Goal: Task Accomplishment & Management: Manage account settings

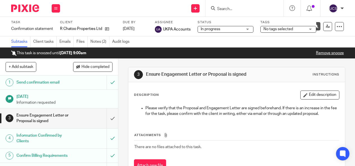
click at [226, 10] on input "Search" at bounding box center [242, 9] width 50 height 5
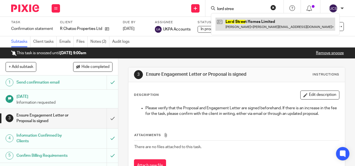
type input "lord stree"
click at [257, 20] on link at bounding box center [276, 24] width 120 height 13
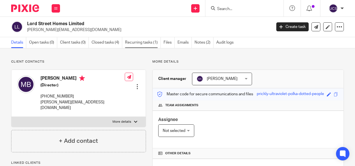
click at [136, 44] on link "Recurring tasks (1)" at bounding box center [143, 42] width 36 height 11
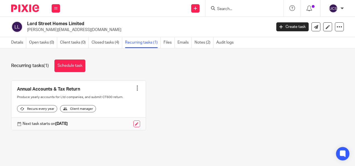
click at [226, 8] on input "Search" at bounding box center [242, 9] width 50 height 5
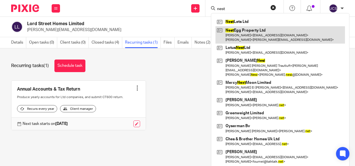
type input "nest"
click at [254, 26] on link at bounding box center [281, 34] width 130 height 17
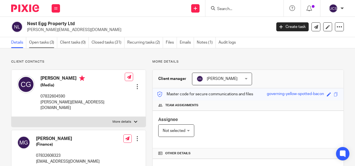
click at [32, 41] on link "Open tasks (3)" at bounding box center [43, 42] width 28 height 11
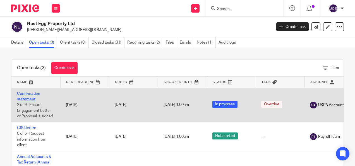
click at [22, 94] on link "Confirmation statement" at bounding box center [28, 97] width 23 height 10
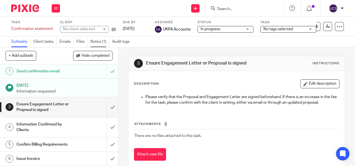
click at [94, 42] on link "Notes (1)" at bounding box center [100, 41] width 19 height 11
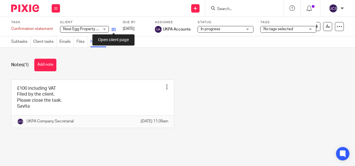
click at [113, 28] on icon at bounding box center [114, 29] width 4 height 4
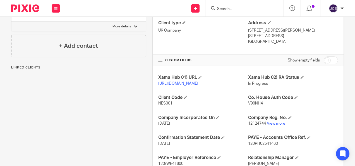
scroll to position [168, 0]
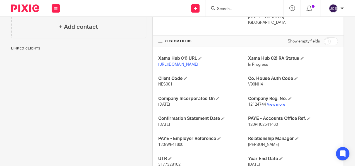
click at [272, 106] on link "View more" at bounding box center [276, 105] width 18 height 4
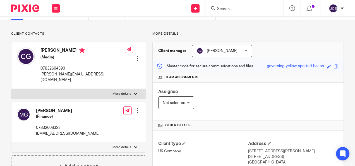
scroll to position [0, 0]
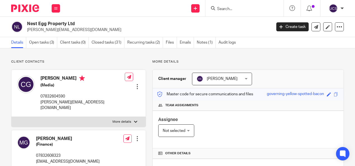
click at [229, 8] on input "Search" at bounding box center [242, 9] width 50 height 5
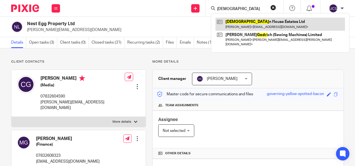
type input "godwi"
click at [251, 20] on link at bounding box center [281, 24] width 130 height 13
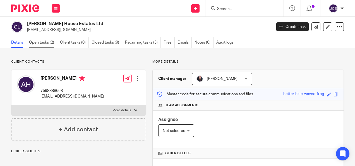
click at [41, 42] on link "Open tasks (2)" at bounding box center [43, 42] width 28 height 11
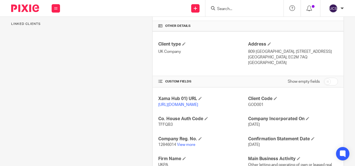
scroll to position [140, 0]
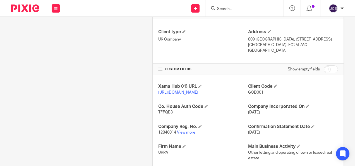
click at [186, 134] on link "View more" at bounding box center [186, 132] width 18 height 4
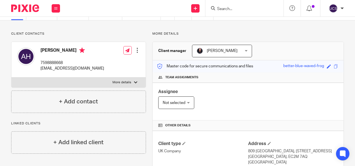
scroll to position [0, 0]
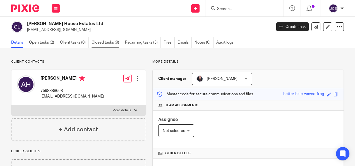
click at [106, 41] on link "Closed tasks (9)" at bounding box center [107, 42] width 31 height 11
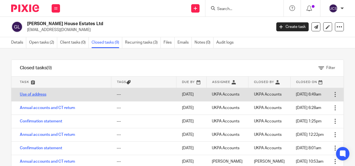
click at [36, 92] on link "Use of address" at bounding box center [33, 94] width 27 height 4
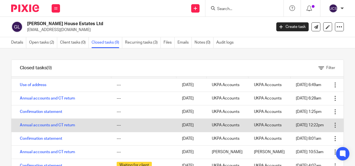
scroll to position [25, 0]
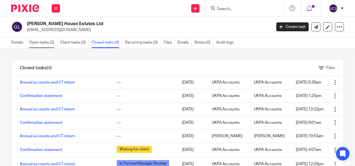
click at [41, 43] on link "Open tasks (2)" at bounding box center [43, 42] width 28 height 11
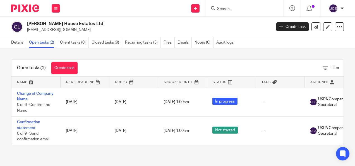
paste input "Use of Office as Registered Address"
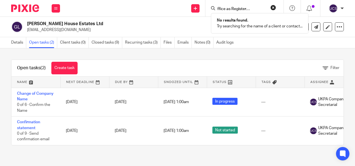
type input "Use of Office as Registered Address"
drag, startPoint x: 273, startPoint y: 5, endPoint x: 253, endPoint y: 20, distance: 24.4
click at [273, 6] on button "reset" at bounding box center [274, 8] width 6 height 6
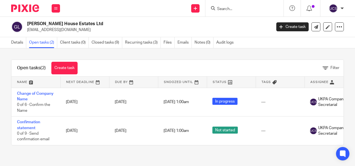
click at [227, 5] on form at bounding box center [247, 8] width 60 height 7
paste input "[PERSON_NAME]"
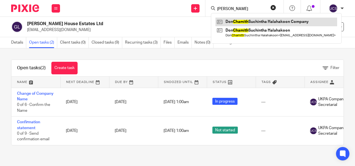
type input "Don Chamith"
click at [245, 22] on link at bounding box center [277, 22] width 122 height 8
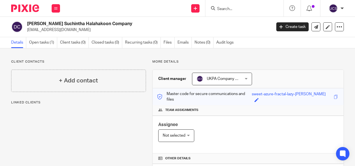
drag, startPoint x: 27, startPoint y: 29, endPoint x: 81, endPoint y: 31, distance: 54.6
click at [81, 31] on div "Don Chamith Suchintha Halahakoon Company chalahakoon@googlemail.com" at bounding box center [139, 27] width 257 height 12
copy p "chalahakoon@googlemail.com"
click at [40, 43] on link "Open tasks (1)" at bounding box center [43, 42] width 28 height 11
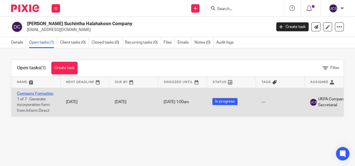
click at [40, 94] on link "Company Formation" at bounding box center [35, 94] width 36 height 4
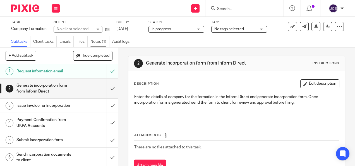
click at [96, 42] on link "Notes (1)" at bounding box center [100, 41] width 19 height 11
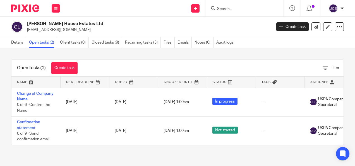
click at [224, 9] on input "Search" at bounding box center [242, 9] width 50 height 5
paste input "[EMAIL_ADDRESS][DOMAIN_NAME]"
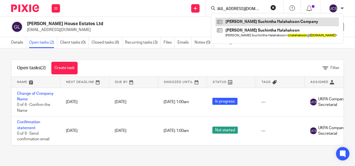
type input "[EMAIL_ADDRESS][DOMAIN_NAME]"
click at [244, 22] on link at bounding box center [278, 22] width 124 height 8
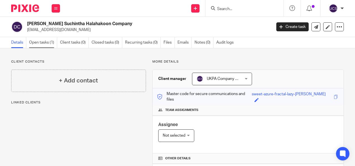
click at [44, 42] on link "Open tasks (1)" at bounding box center [43, 42] width 28 height 11
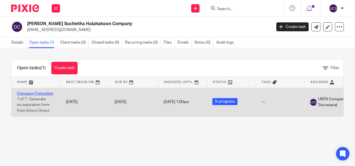
click at [40, 93] on link "Company Formation" at bounding box center [35, 94] width 36 height 4
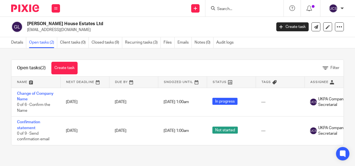
click at [227, 8] on input "Search" at bounding box center [242, 9] width 50 height 5
paste input "[EMAIL_ADDRESS][DOMAIN_NAME]"
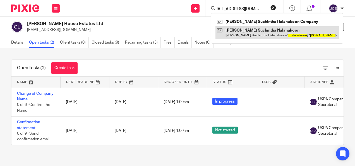
type input "[EMAIL_ADDRESS][DOMAIN_NAME]"
click at [249, 31] on link at bounding box center [278, 32] width 124 height 13
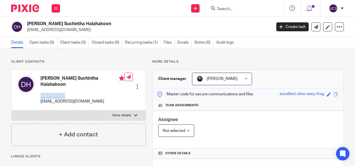
drag, startPoint x: 67, startPoint y: 95, endPoint x: 41, endPoint y: 97, distance: 26.1
click at [41, 97] on p "07874371520" at bounding box center [83, 96] width 84 height 6
copy p "07874371520"
drag, startPoint x: 43, startPoint y: 81, endPoint x: 67, endPoint y: 95, distance: 26.9
click at [67, 95] on div "Don Chamith Suchintha Halahakoon 07874371520 chalahakoon@googlemail.com" at bounding box center [83, 89] width 84 height 29
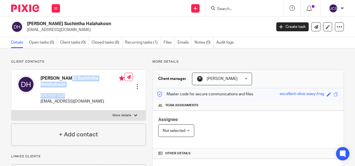
copy div "Don Chamith Suchintha Halahakoon 07874371520"
click at [218, 9] on input "Search" at bounding box center [242, 9] width 50 height 5
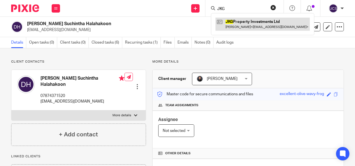
type input "JKG"
click at [255, 21] on link at bounding box center [263, 24] width 94 height 13
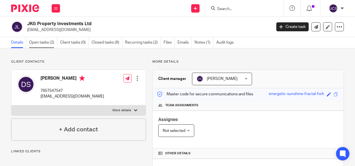
click at [43, 40] on link "Open tasks (2)" at bounding box center [43, 42] width 28 height 11
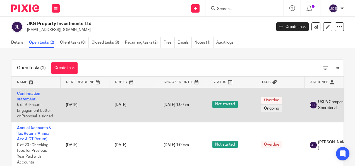
click at [27, 93] on link "Confirmation statement" at bounding box center [28, 97] width 23 height 10
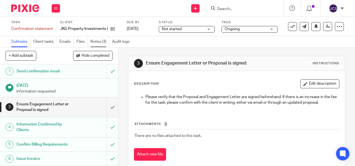
click at [101, 42] on link "Notes (3)" at bounding box center [100, 41] width 19 height 11
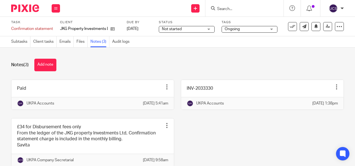
click at [208, 27] on div "Not started Not started" at bounding box center [187, 29] width 56 height 7
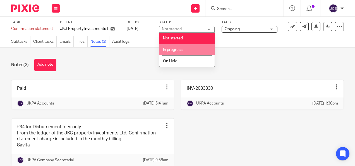
click at [179, 49] on span "In progress" at bounding box center [173, 50] width 20 height 4
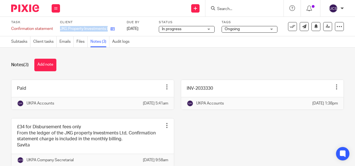
drag, startPoint x: 60, startPoint y: 29, endPoint x: 109, endPoint y: 29, distance: 48.9
click at [109, 29] on div "JKG Property Investments Ltd" at bounding box center [90, 29] width 60 height 6
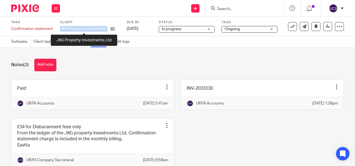
drag, startPoint x: 109, startPoint y: 29, endPoint x: 105, endPoint y: 29, distance: 3.6
copy div "JKG Property Investments Ltd"
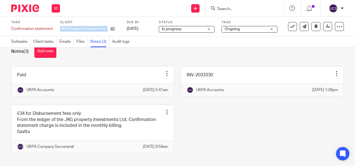
scroll to position [31, 0]
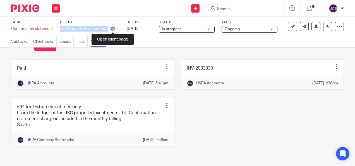
click at [114, 30] on icon at bounding box center [113, 29] width 4 height 4
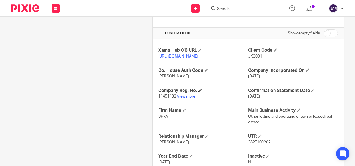
scroll to position [196, 0]
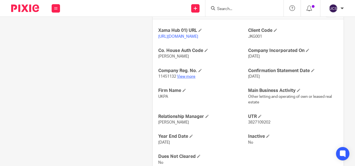
click at [183, 79] on link "View more" at bounding box center [186, 77] width 18 height 4
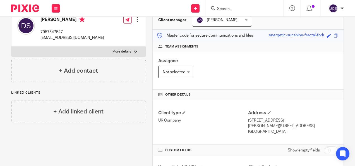
scroll to position [0, 0]
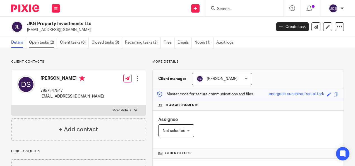
click at [48, 44] on link "Open tasks (2)" at bounding box center [43, 42] width 28 height 11
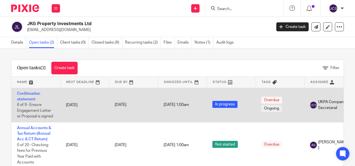
scroll to position [17, 0]
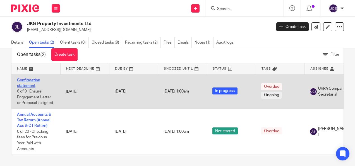
click at [21, 78] on link "Confirmation statement" at bounding box center [28, 83] width 23 height 10
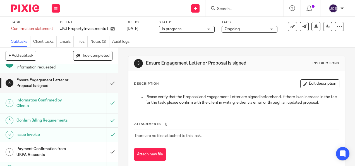
scroll to position [54, 0]
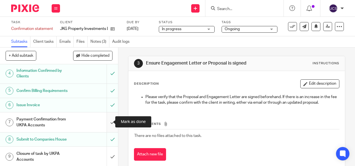
click at [106, 121] on input "submit" at bounding box center [59, 122] width 118 height 20
click at [98, 41] on link "Notes (3)" at bounding box center [100, 41] width 19 height 11
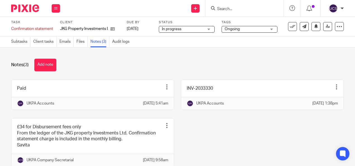
scroll to position [31, 0]
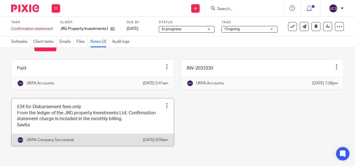
click at [164, 103] on div at bounding box center [167, 106] width 6 height 6
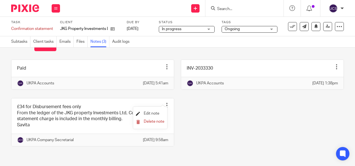
click at [145, 114] on span "Edit note" at bounding box center [152, 113] width 16 height 4
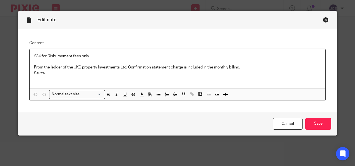
click at [241, 70] on p "From the ledger of the JKG property Investments Ltd, Confirmation statement cha…" at bounding box center [178, 68] width 288 height 6
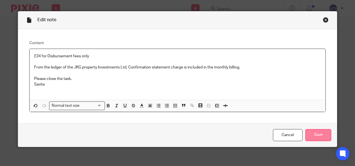
click at [316, 132] on input "Save" at bounding box center [319, 135] width 26 height 12
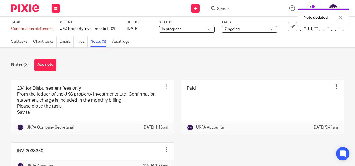
scroll to position [28, 0]
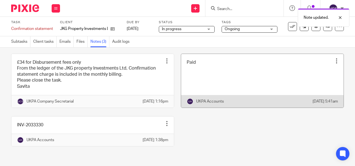
click at [284, 70] on link at bounding box center [262, 81] width 163 height 54
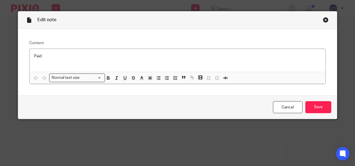
click at [324, 20] on div "Close this dialog window" at bounding box center [326, 20] width 6 height 6
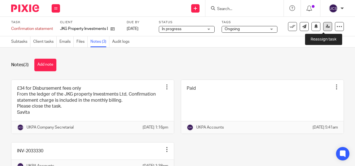
click at [326, 25] on icon at bounding box center [328, 26] width 4 height 4
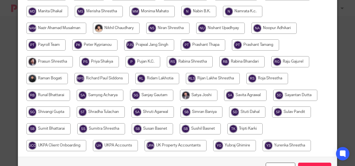
scroll to position [210, 0]
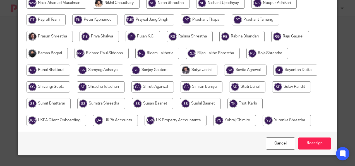
click at [122, 122] on input "radio" at bounding box center [115, 120] width 45 height 11
radio input "true"
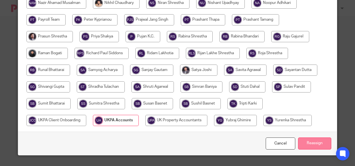
click at [313, 141] on input "Reassign" at bounding box center [314, 143] width 33 height 12
